Goal: Information Seeking & Learning: Learn about a topic

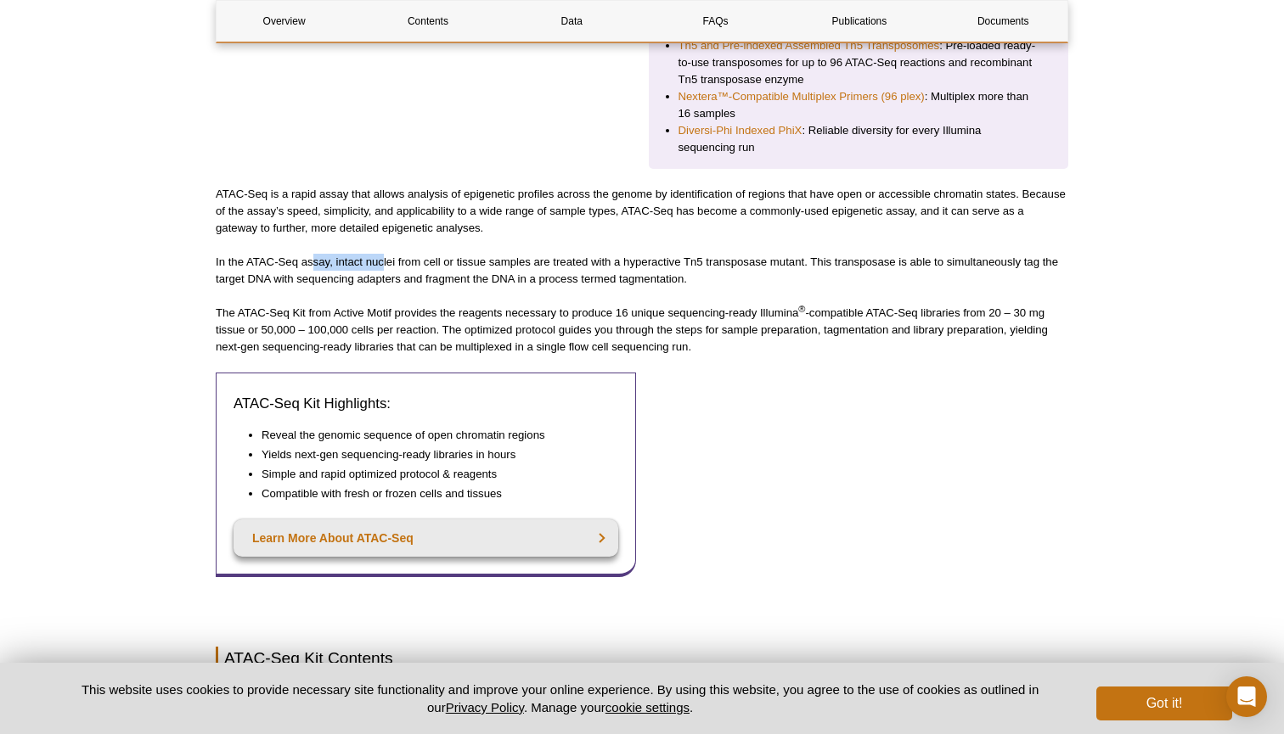
drag, startPoint x: 339, startPoint y: 243, endPoint x: 417, endPoint y: 247, distance: 78.2
click at [410, 254] on p "In the ATAC-Seq assay, intact nuclei from cell or tissue samples are treated wi…" at bounding box center [642, 271] width 853 height 34
click at [417, 254] on p "In the ATAC-Seq assay, intact nuclei from cell or tissue samples are treated wi…" at bounding box center [642, 271] width 853 height 34
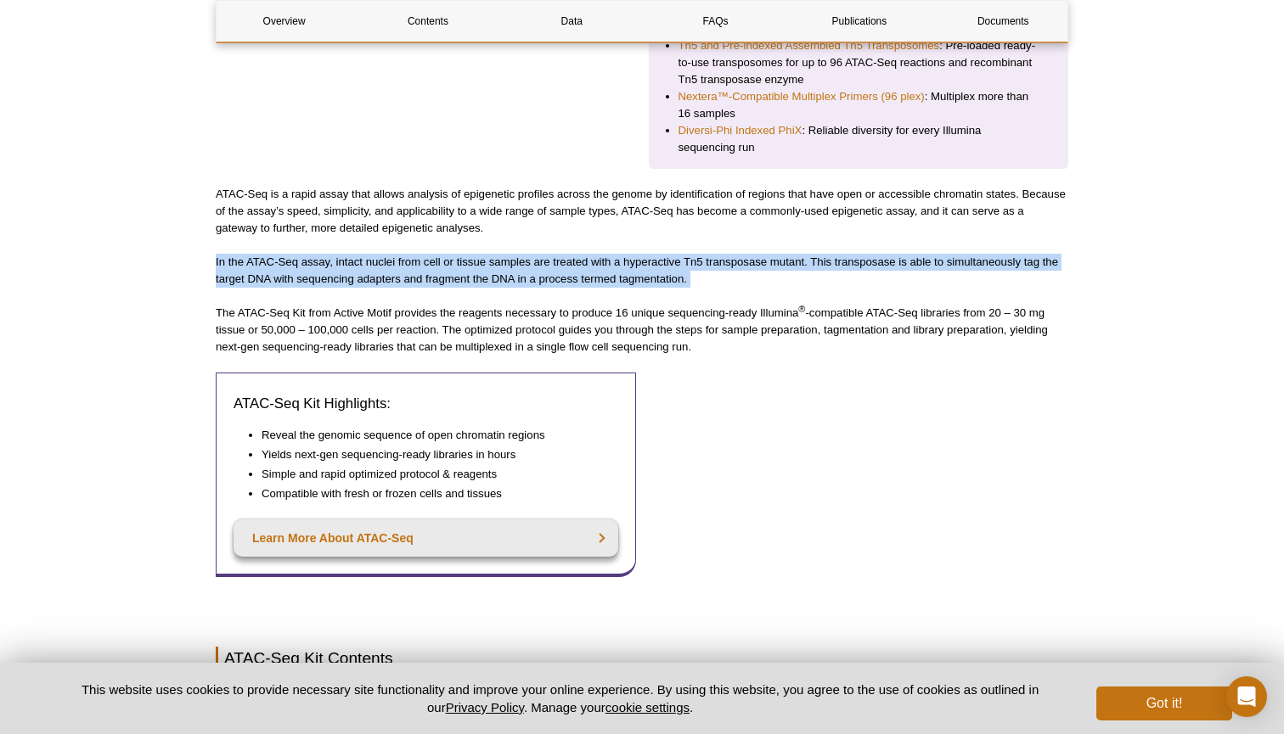
click at [417, 254] on p "In the ATAC-Seq assay, intact nuclei from cell or tissue samples are treated wi…" at bounding box center [642, 271] width 853 height 34
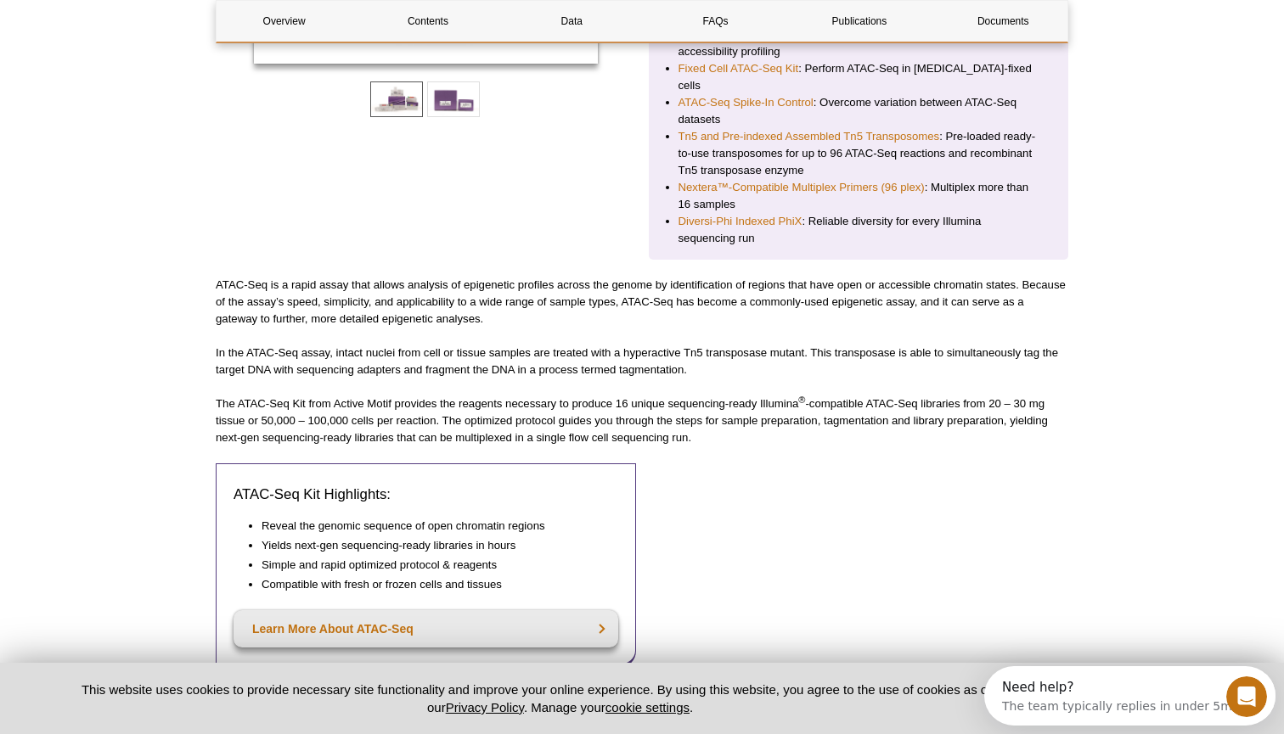
click at [414, 416] on p "The ATAC-Seq Kit from Active Motif provides the reagents necessary to produce 1…" at bounding box center [642, 421] width 853 height 51
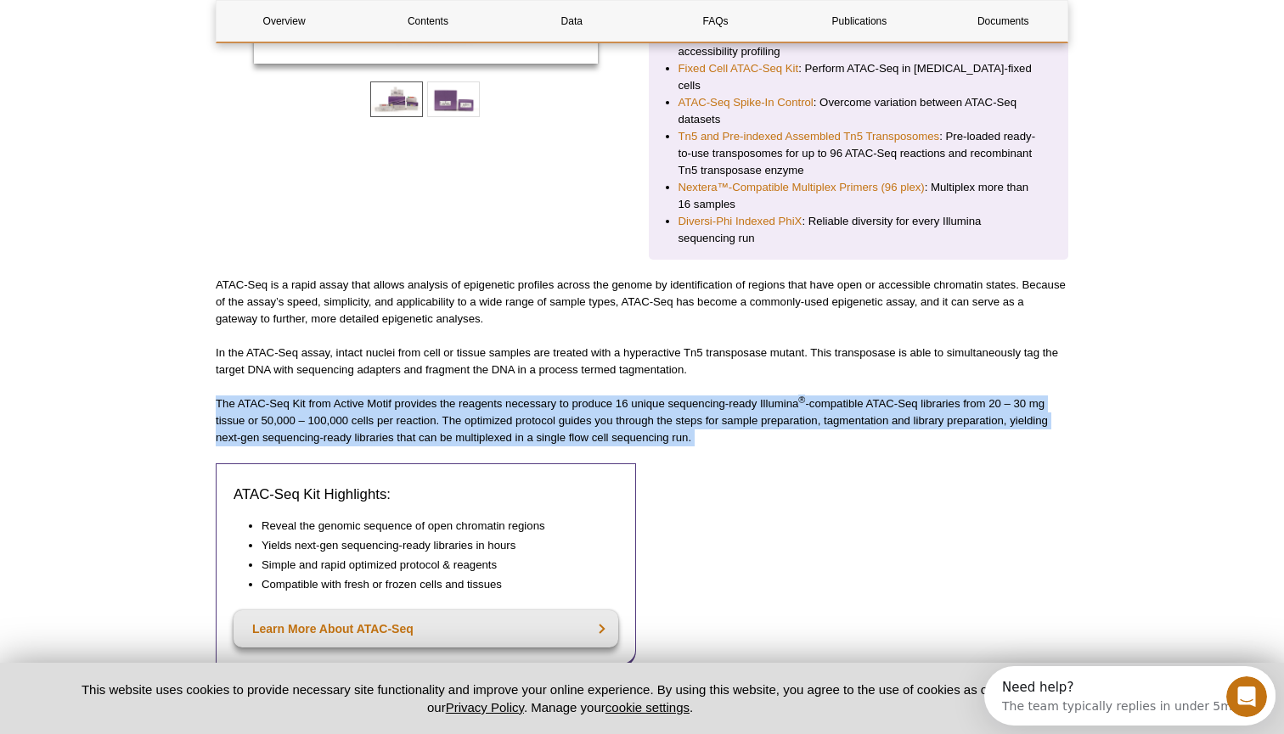
click at [414, 416] on p "The ATAC-Seq Kit from Active Motif provides the reagents necessary to produce 1…" at bounding box center [642, 421] width 853 height 51
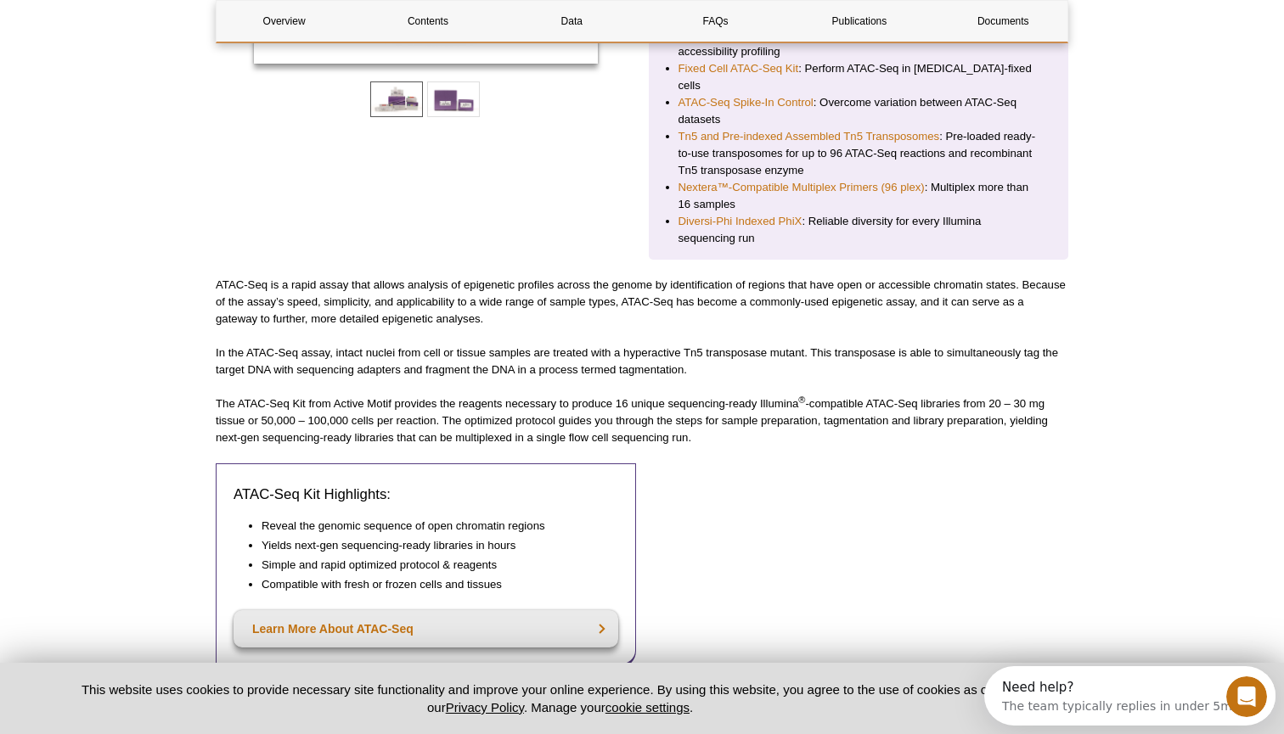
click at [779, 396] on p "The ATAC-Seq Kit from Active Motif provides the reagents necessary to produce 1…" at bounding box center [642, 421] width 853 height 51
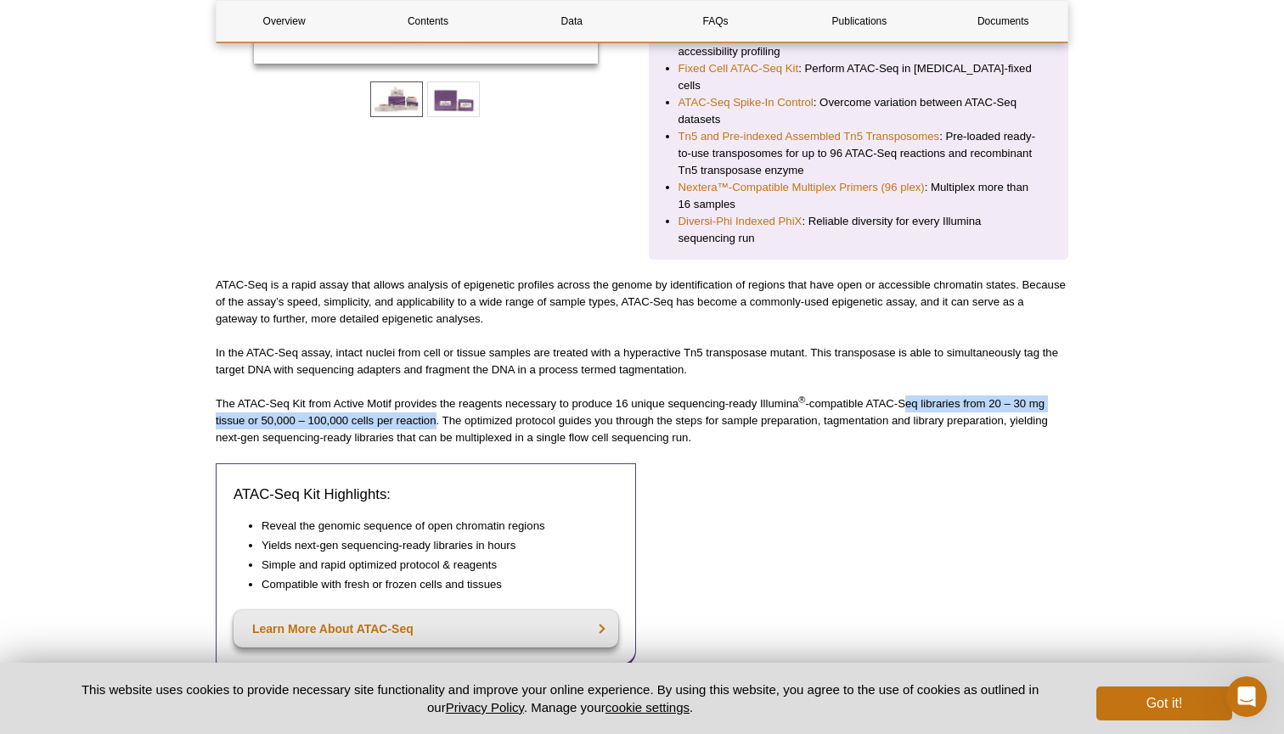
drag, startPoint x: 904, startPoint y: 386, endPoint x: 437, endPoint y: 402, distance: 467.3
click at [437, 402] on p "The ATAC-Seq Kit from Active Motif provides the reagents necessary to produce 1…" at bounding box center [642, 421] width 853 height 51
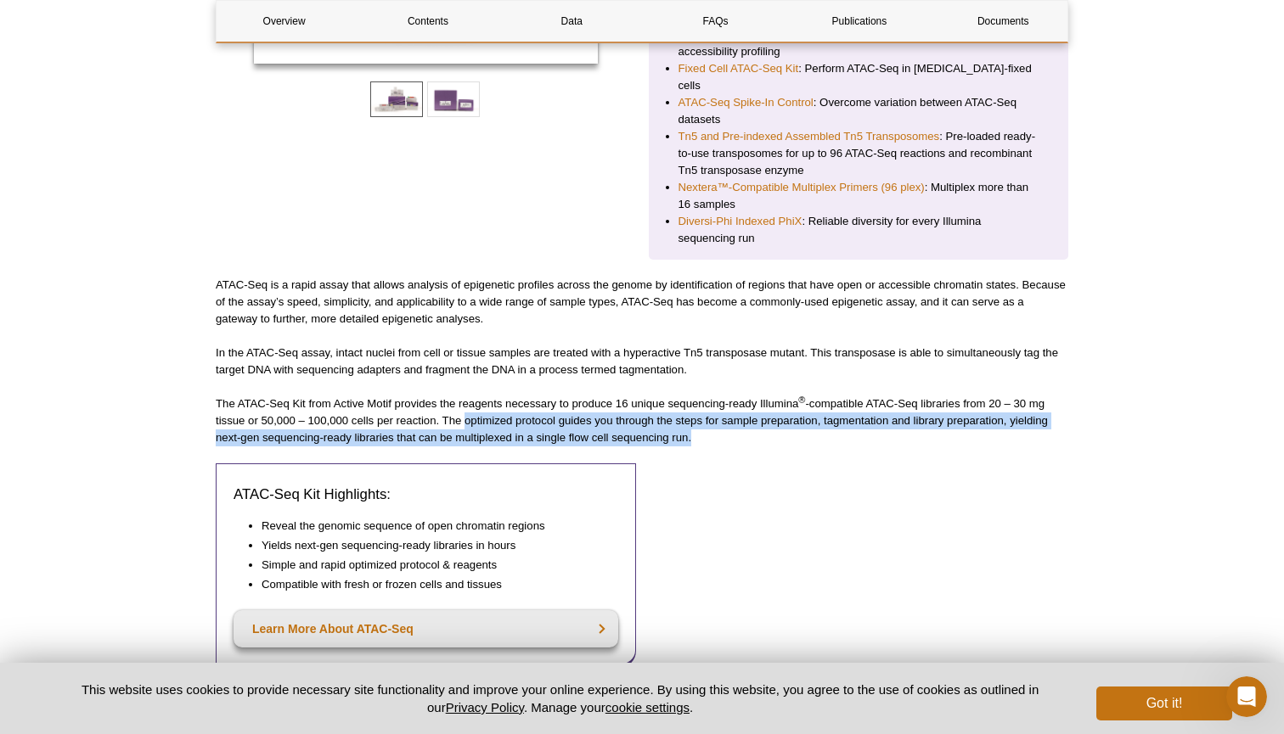
drag, startPoint x: 466, startPoint y: 402, endPoint x: 689, endPoint y: 426, distance: 223.8
click at [689, 427] on p "The ATAC-Seq Kit from Active Motif provides the reagents necessary to produce 1…" at bounding box center [642, 421] width 853 height 51
click at [718, 416] on p "The ATAC-Seq Kit from Active Motif provides the reagents necessary to produce 1…" at bounding box center [642, 421] width 853 height 51
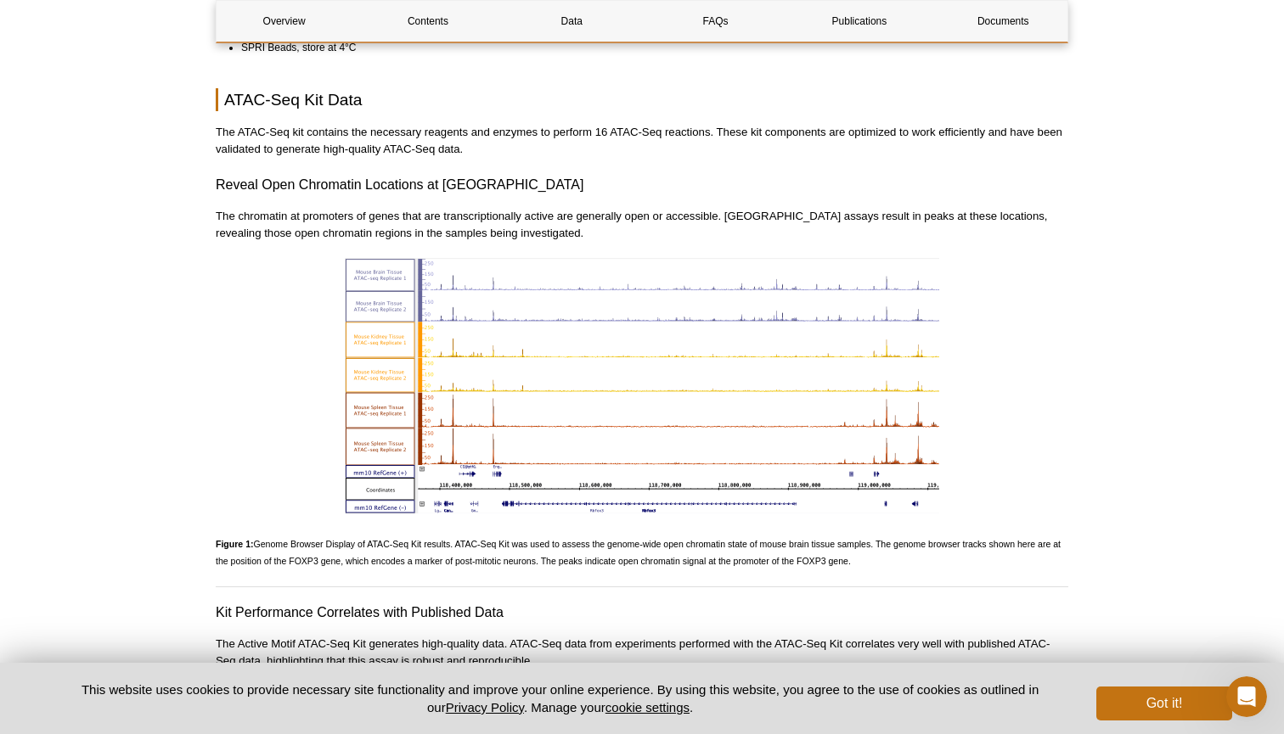
scroll to position [1697, 0]
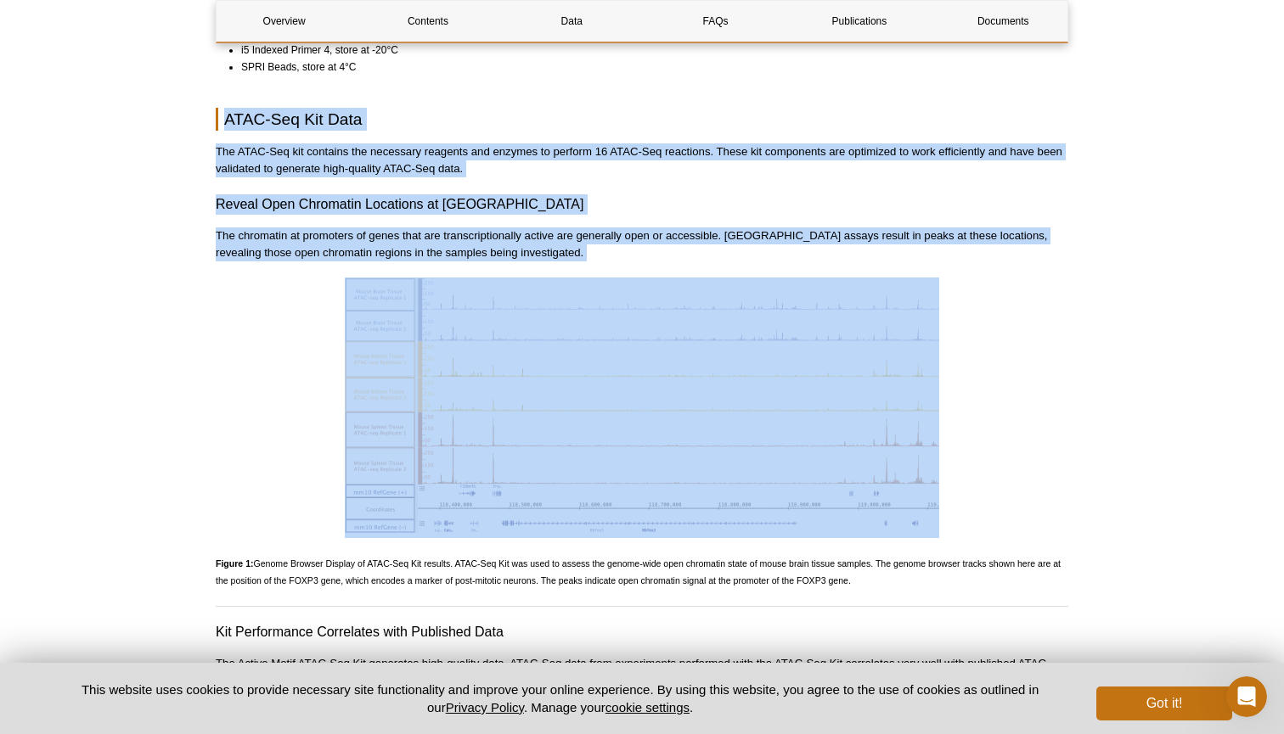
drag, startPoint x: 496, startPoint y: 245, endPoint x: 217, endPoint y: 98, distance: 314.9
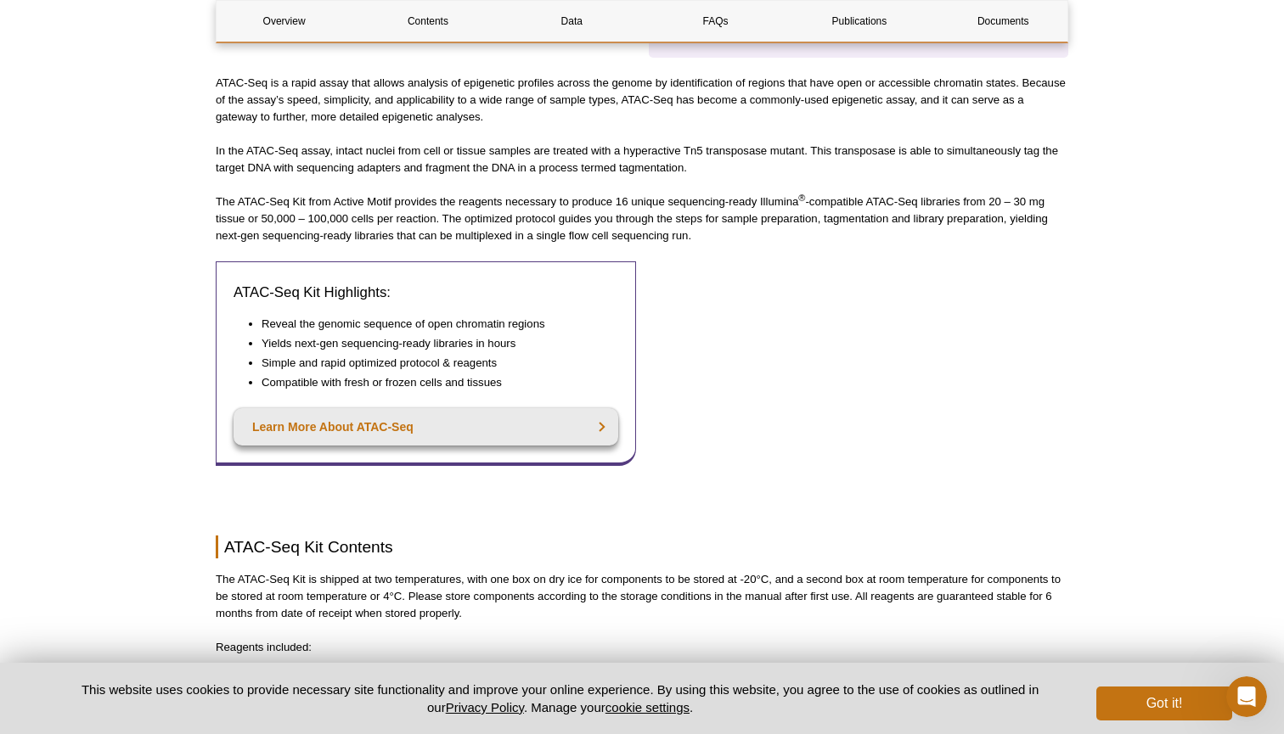
scroll to position [469, 0]
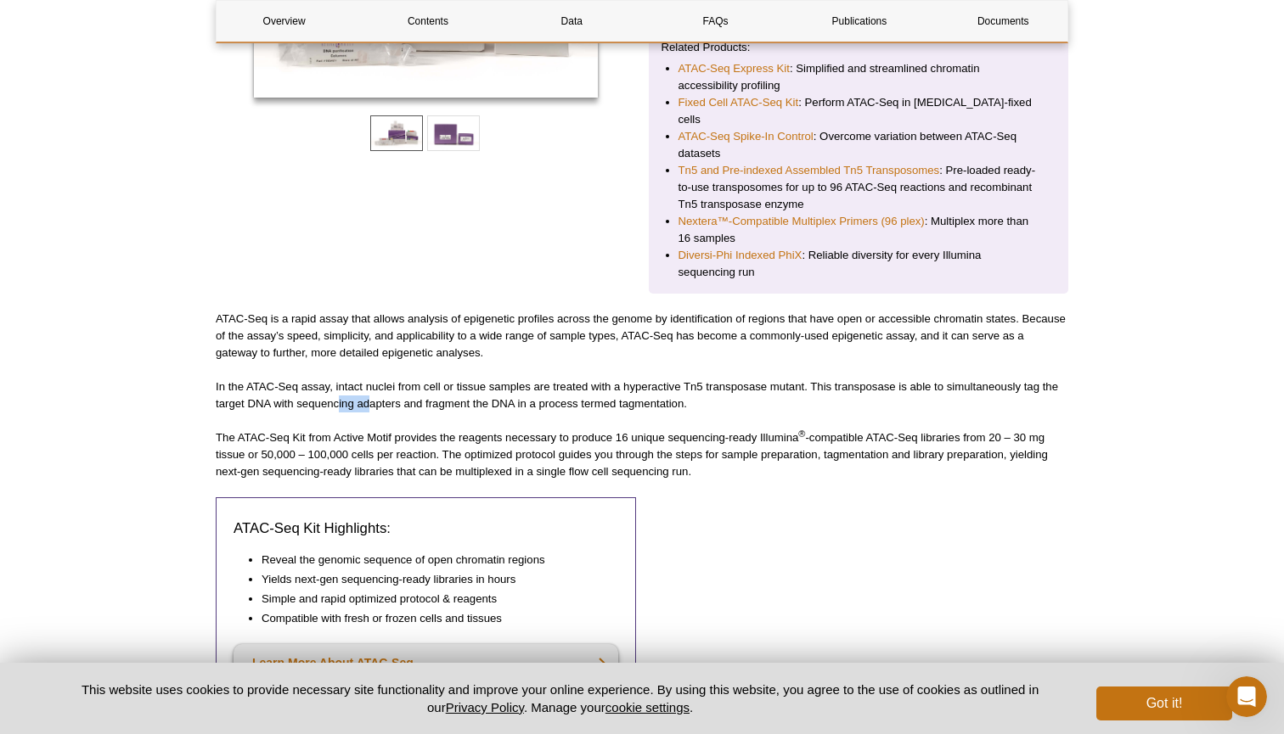
drag, startPoint x: 339, startPoint y: 379, endPoint x: 389, endPoint y: 382, distance: 50.2
click at [386, 379] on p "In the ATAC-Seq assay, intact nuclei from cell or tissue samples are treated wi…" at bounding box center [642, 396] width 853 height 34
click at [389, 382] on p "In the ATAC-Seq assay, intact nuclei from cell or tissue samples are treated wi…" at bounding box center [642, 396] width 853 height 34
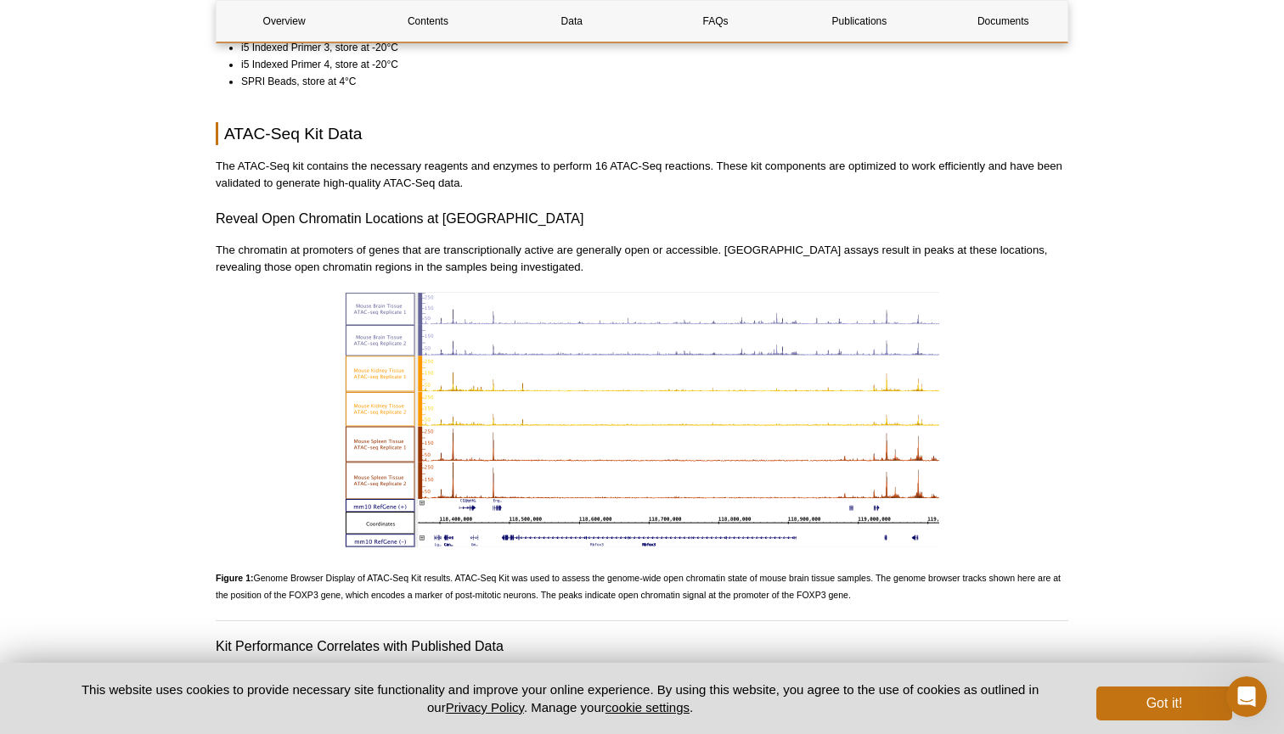
scroll to position [1693, 0]
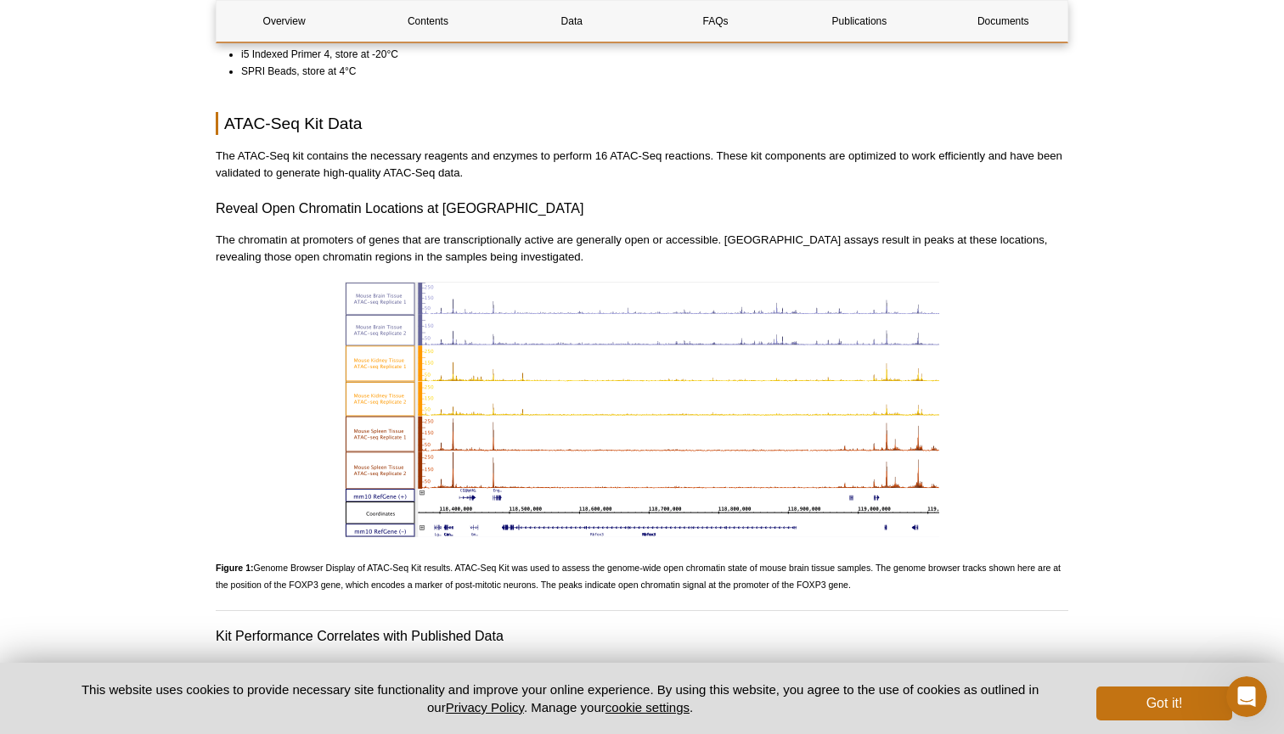
click at [499, 571] on span "Figure 1: Genome Browser Display of ATAC-Seq Kit results. ATAC-Seq Kit was used…" at bounding box center [638, 576] width 845 height 27
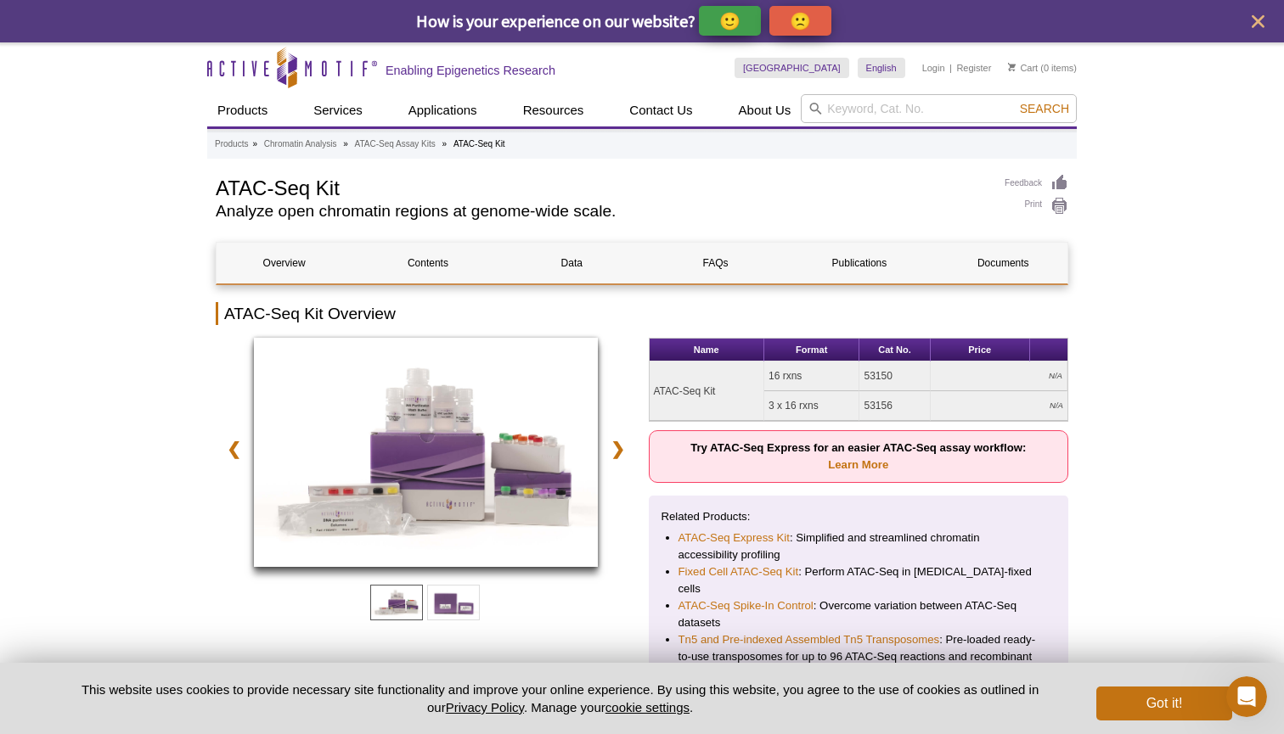
scroll to position [0, 0]
click at [284, 258] on link "Overview" at bounding box center [284, 263] width 135 height 41
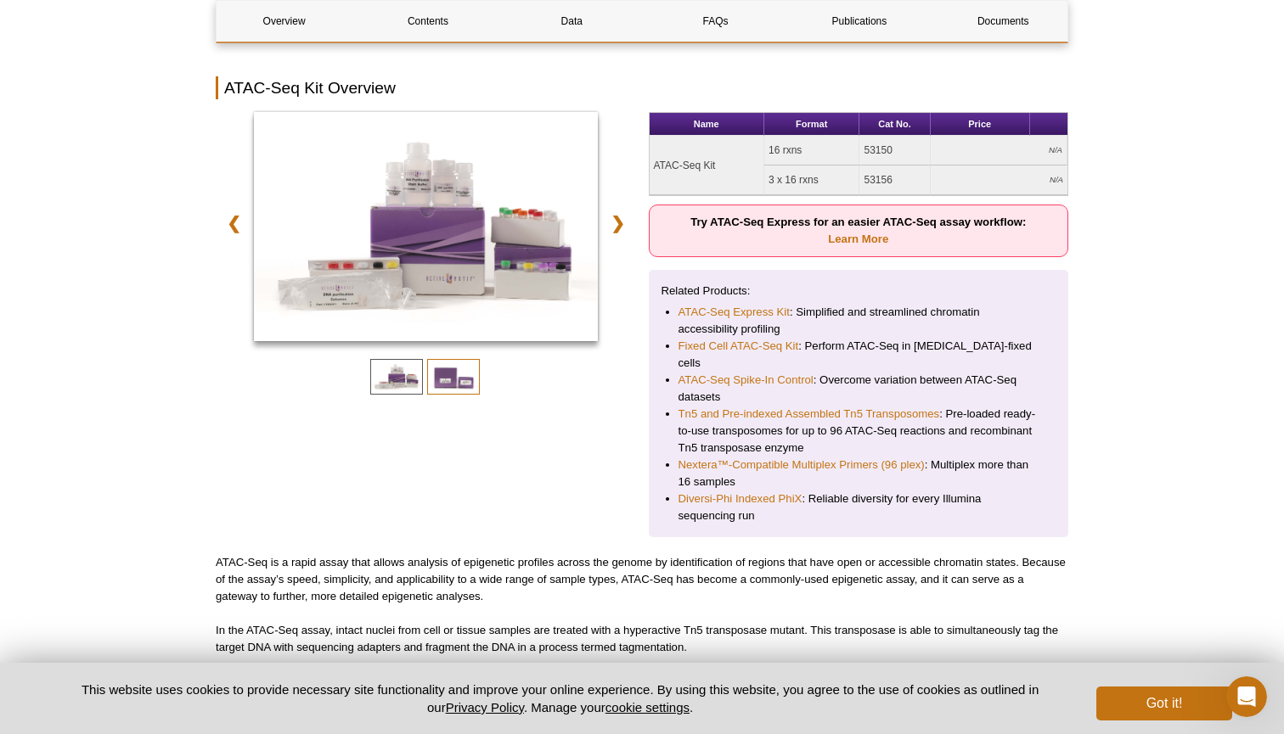
scroll to position [205, 0]
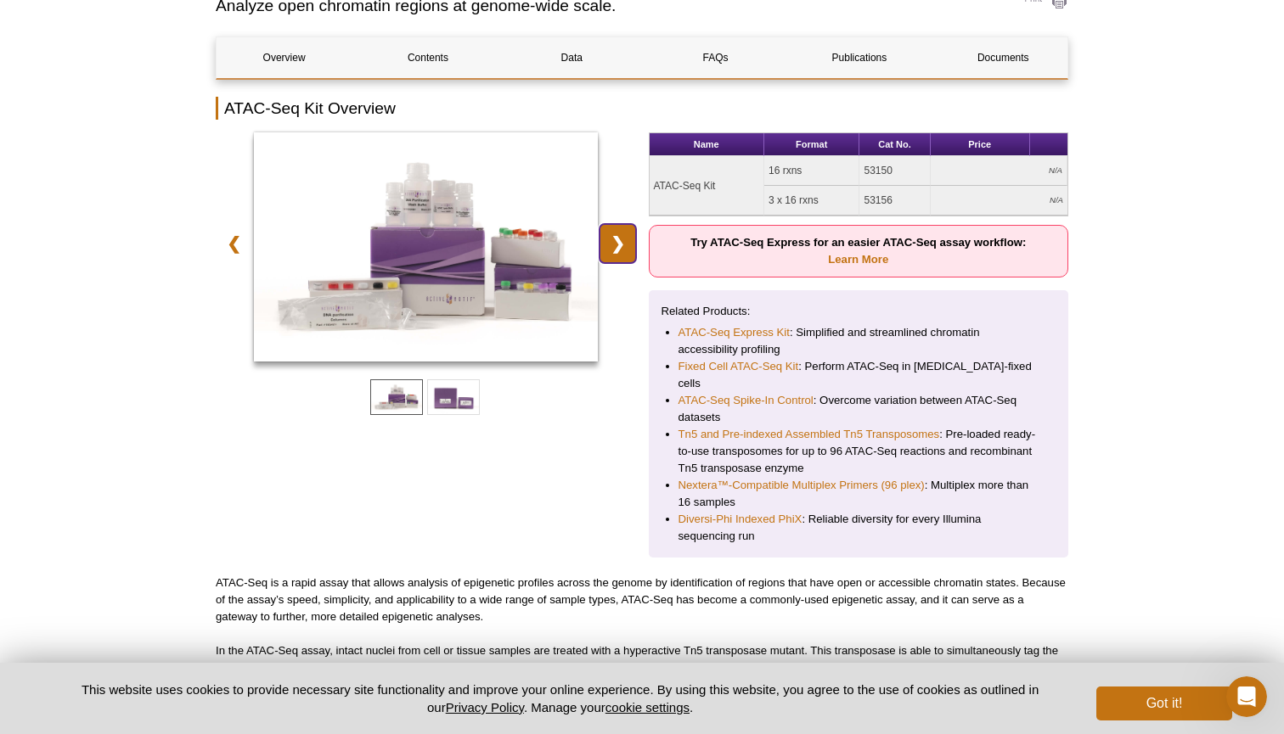
click at [605, 246] on link "❯" at bounding box center [617, 243] width 37 height 39
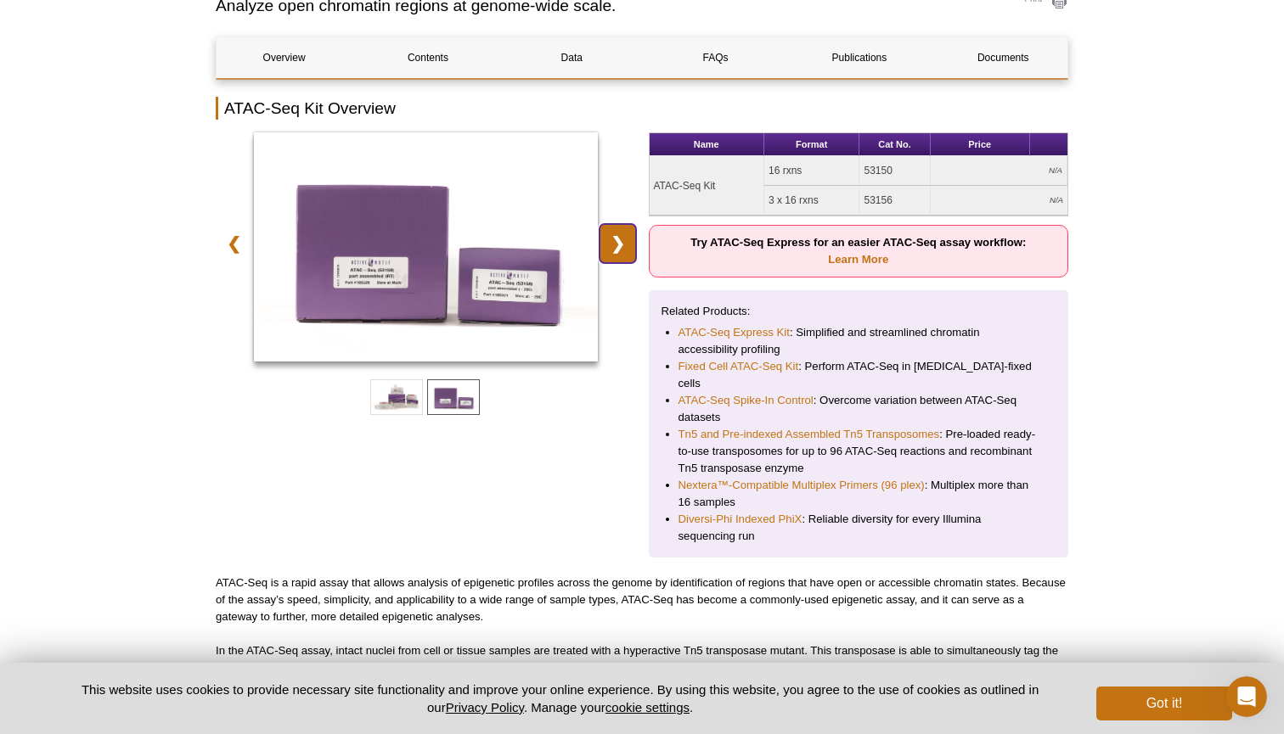
click at [605, 245] on link "❯" at bounding box center [617, 243] width 37 height 39
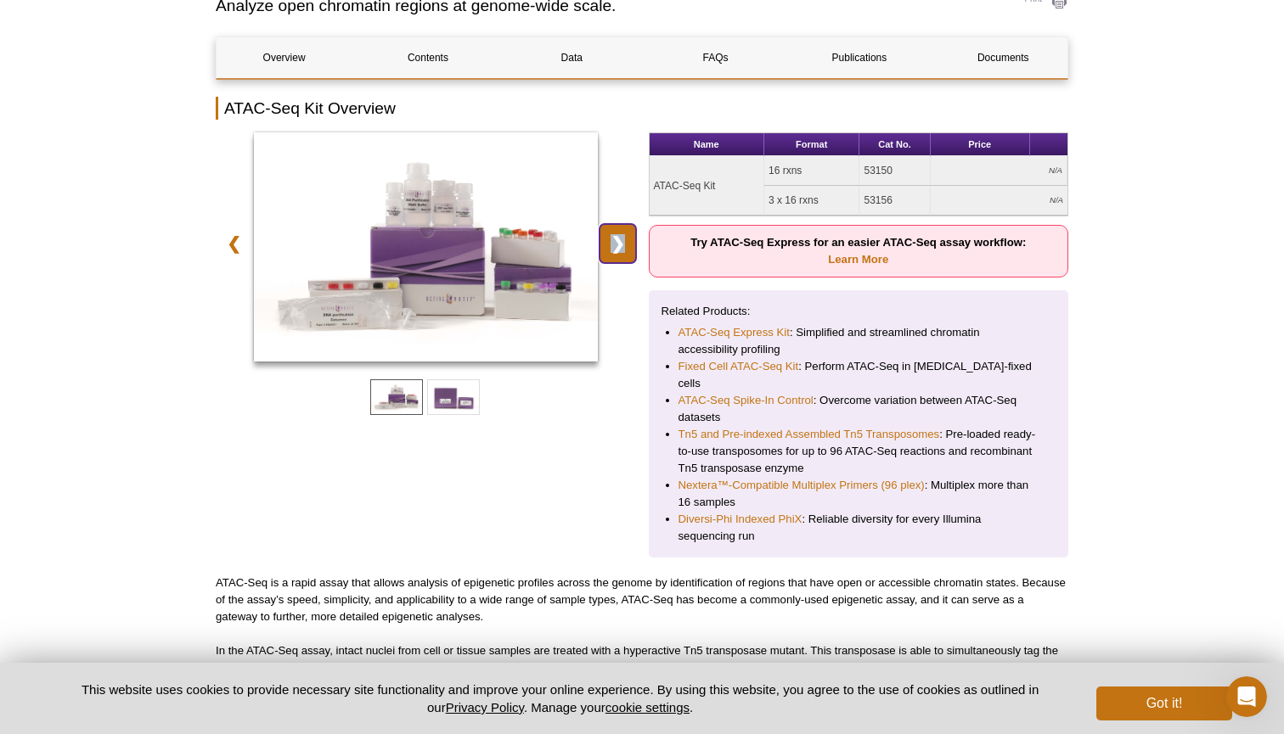
click at [605, 245] on link "❯" at bounding box center [617, 243] width 37 height 39
